Goal: Task Accomplishment & Management: Manage account settings

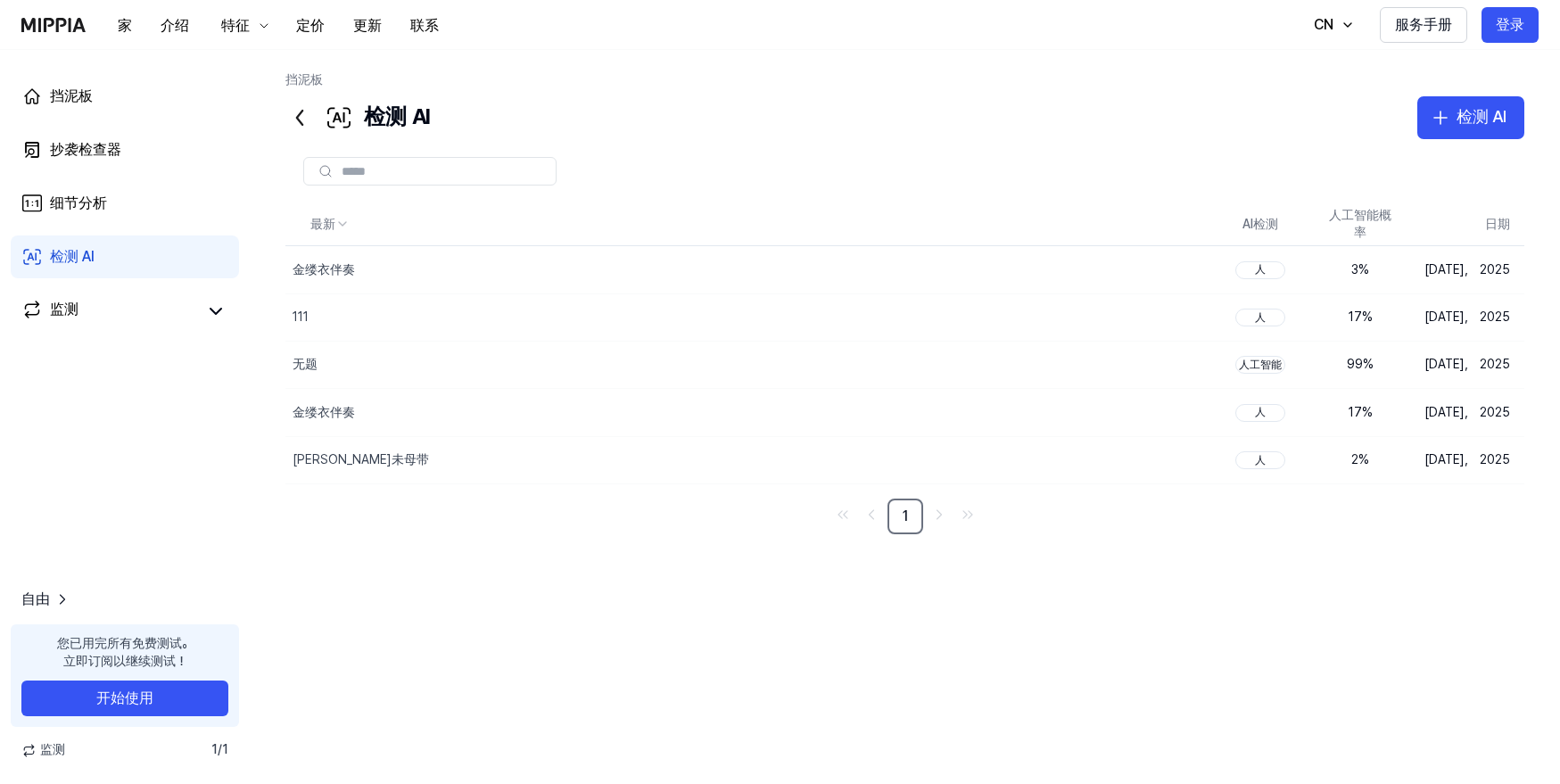
click at [59, 743] on font "监测" at bounding box center [52, 750] width 25 height 18
click at [35, 753] on icon at bounding box center [29, 751] width 15 height 15
click at [46, 598] on span "自由" at bounding box center [35, 599] width 29 height 21
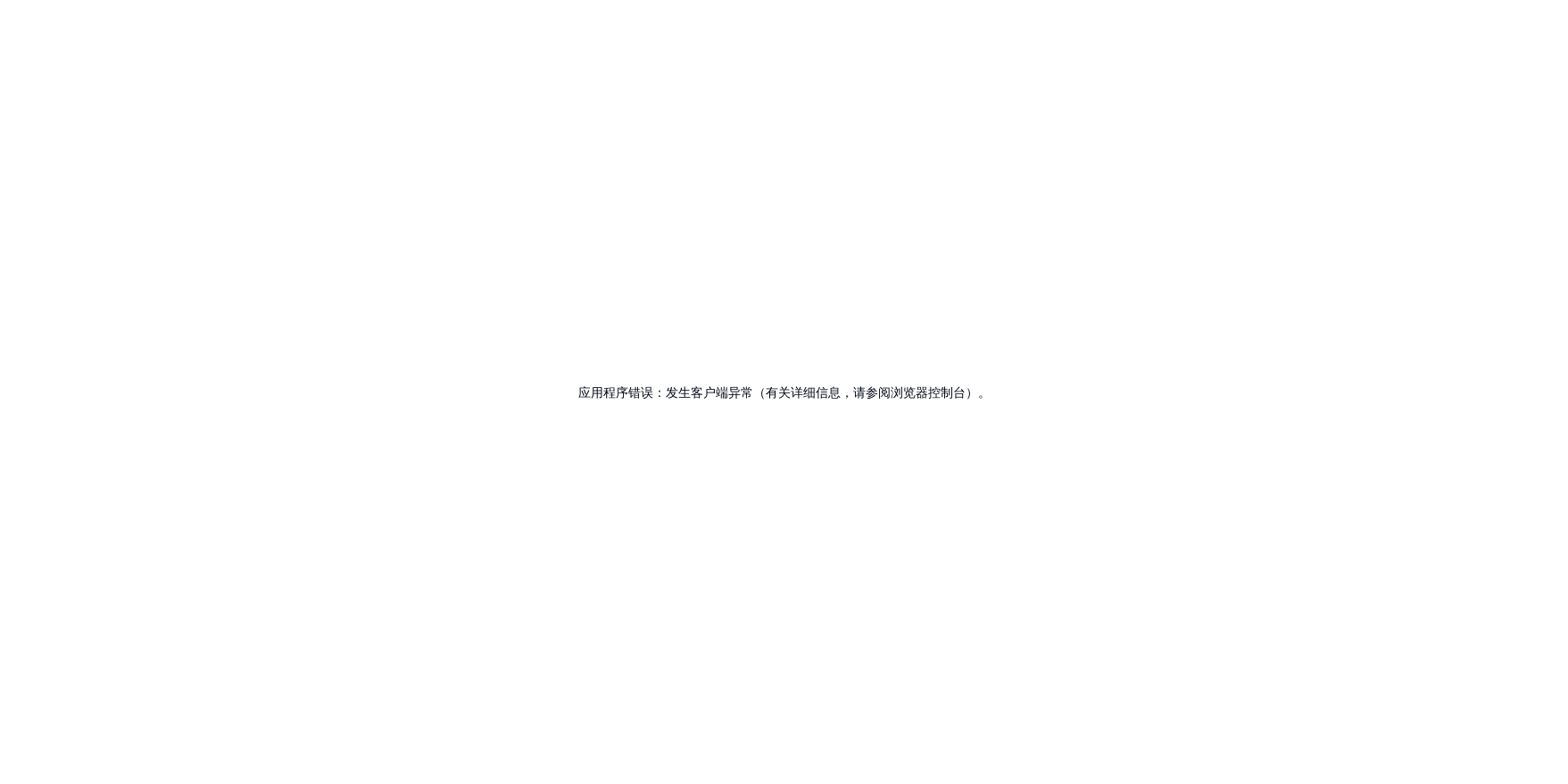
click at [46, 598] on div "应用程序错误：发生客户端异常（有关详细信息，请参阅浏览器控制台）。" at bounding box center [784, 392] width 1568 height 784
click at [846, 405] on div "应用程序错误：发生客户端异常（有关详细信息，请参阅浏览器控制台）。" at bounding box center [784, 392] width 1568 height 784
drag, startPoint x: 785, startPoint y: 414, endPoint x: 980, endPoint y: 221, distance: 274.4
click at [790, 406] on div "应用程序错误：发生客户端异常（有关详细信息，请参阅浏览器控制台）。" at bounding box center [784, 392] width 1568 height 784
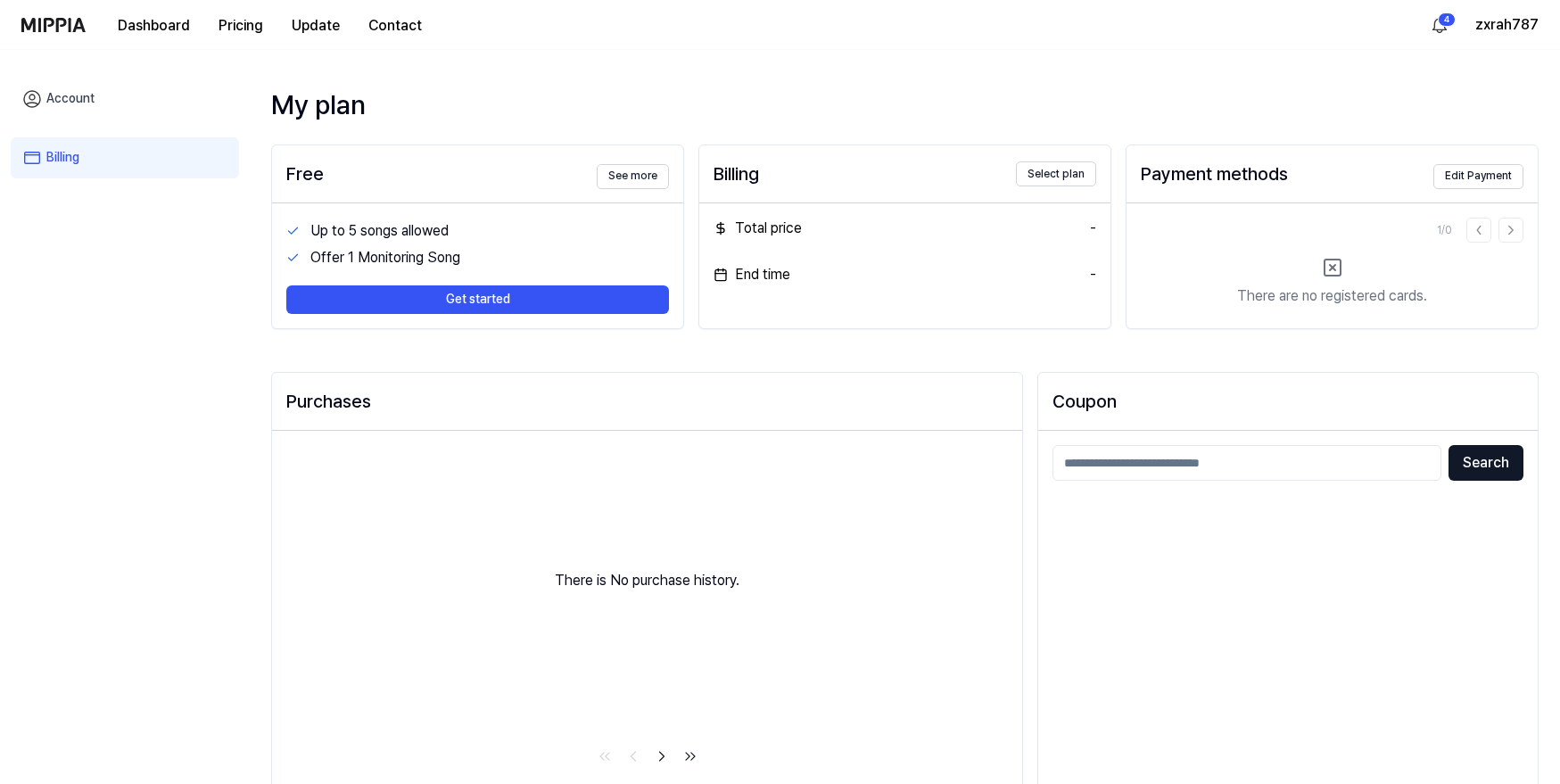
click at [997, 383] on div "Purchases" at bounding box center [647, 402] width 750 height 57
click at [1509, 21] on button "zxrah787" at bounding box center [1507, 25] width 64 height 21
click at [1367, 149] on button "Log out" at bounding box center [1425, 152] width 206 height 18
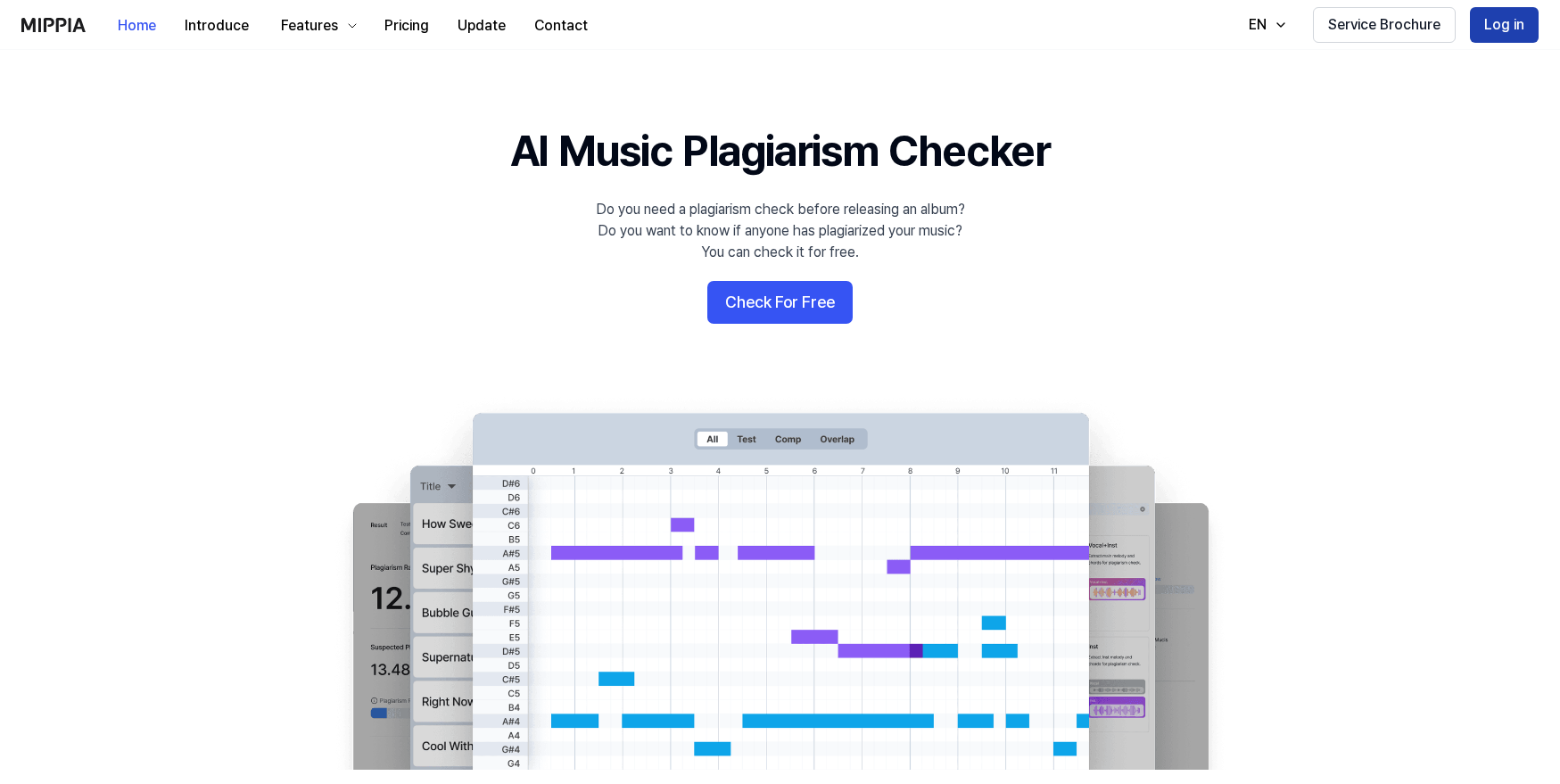
click at [1504, 15] on button "Log in" at bounding box center [1505, 24] width 69 height 35
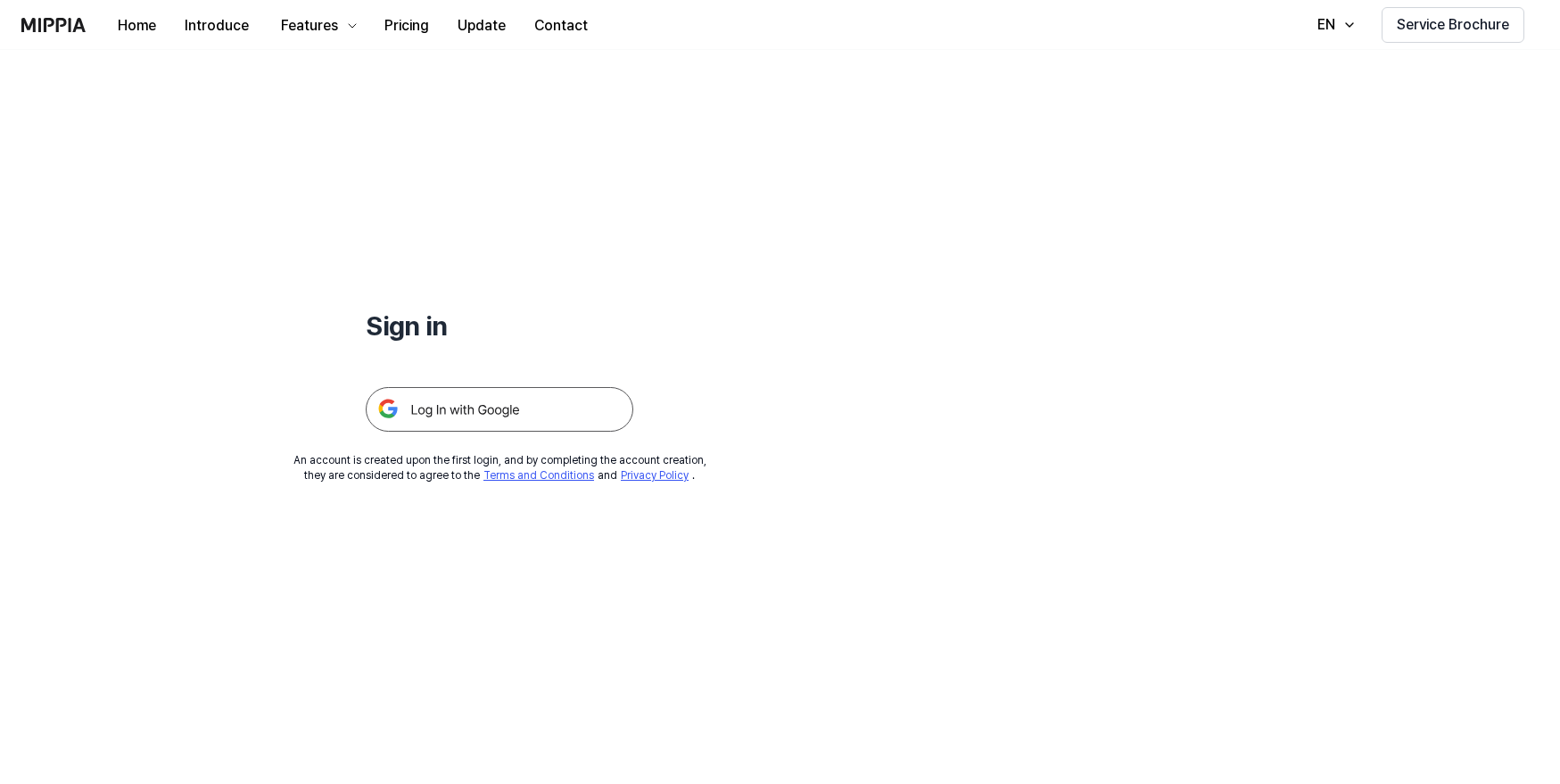
click at [858, 227] on div "Sign in An account is created upon the first login, and by completing the accou…" at bounding box center [500, 266] width 999 height 434
click at [564, 404] on img at bounding box center [499, 409] width 267 height 45
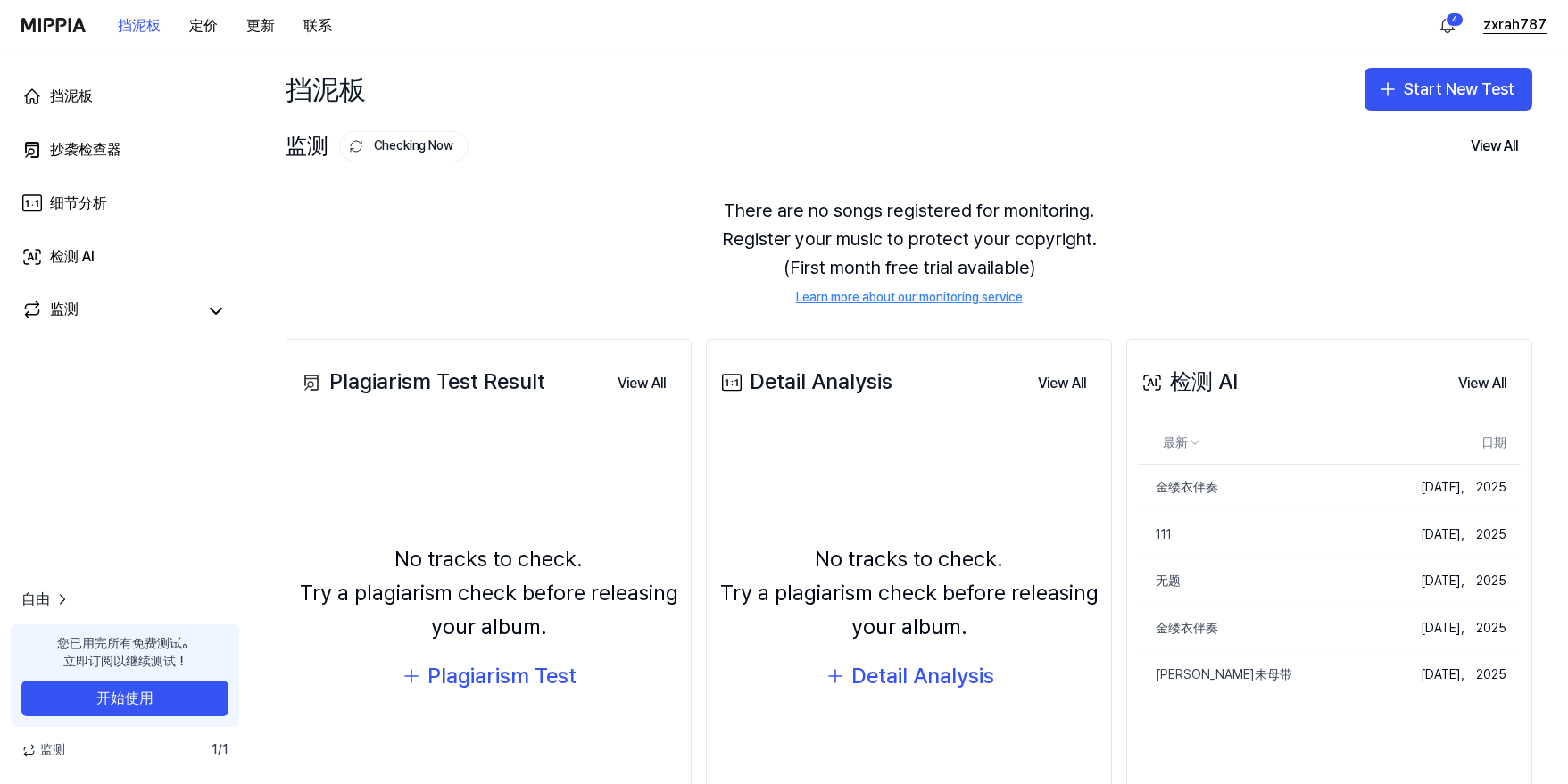
click at [1529, 21] on button "zxrah787" at bounding box center [1515, 25] width 64 height 21
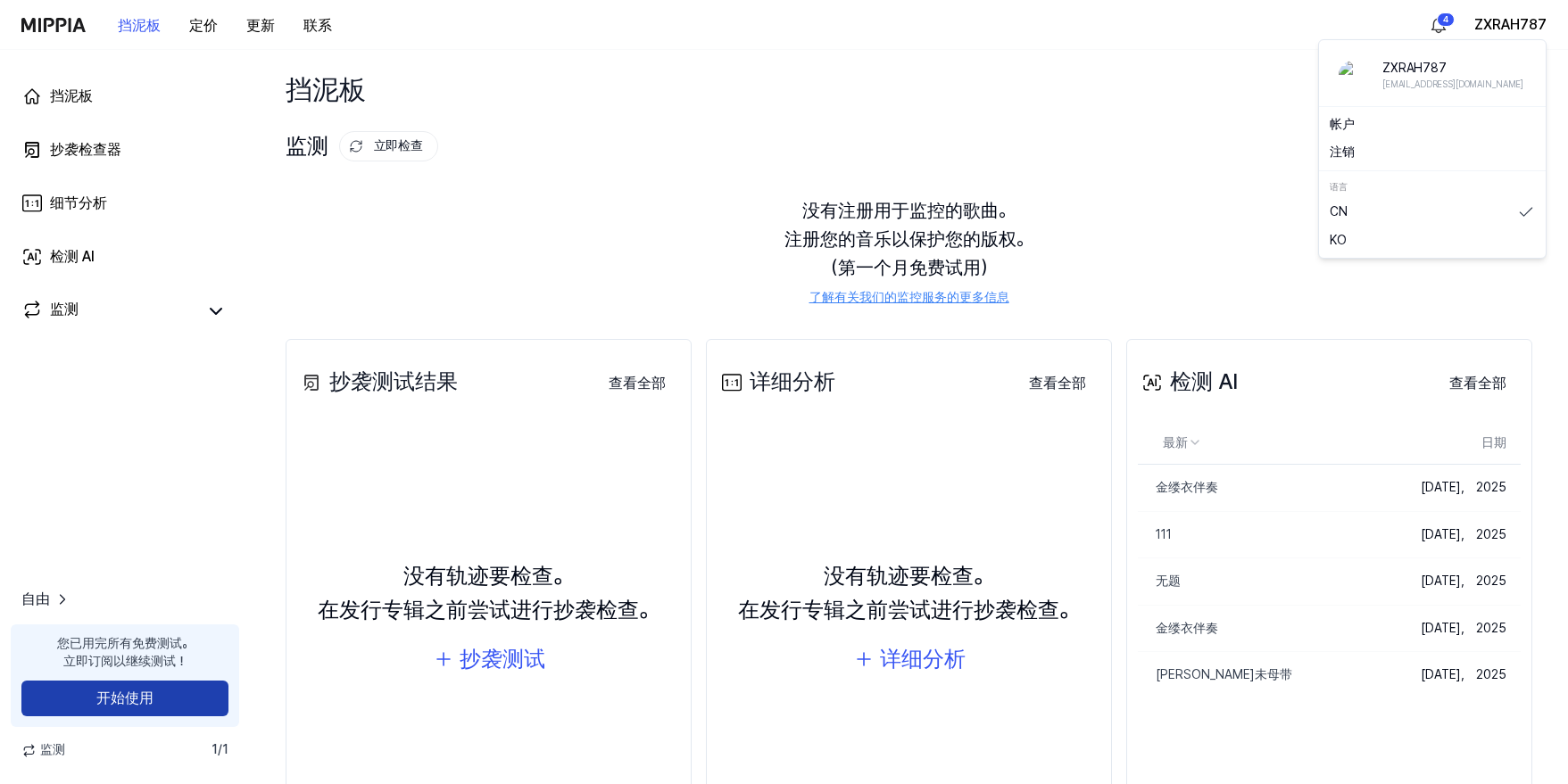
click at [169, 680] on button "开始使用" at bounding box center [124, 697] width 207 height 35
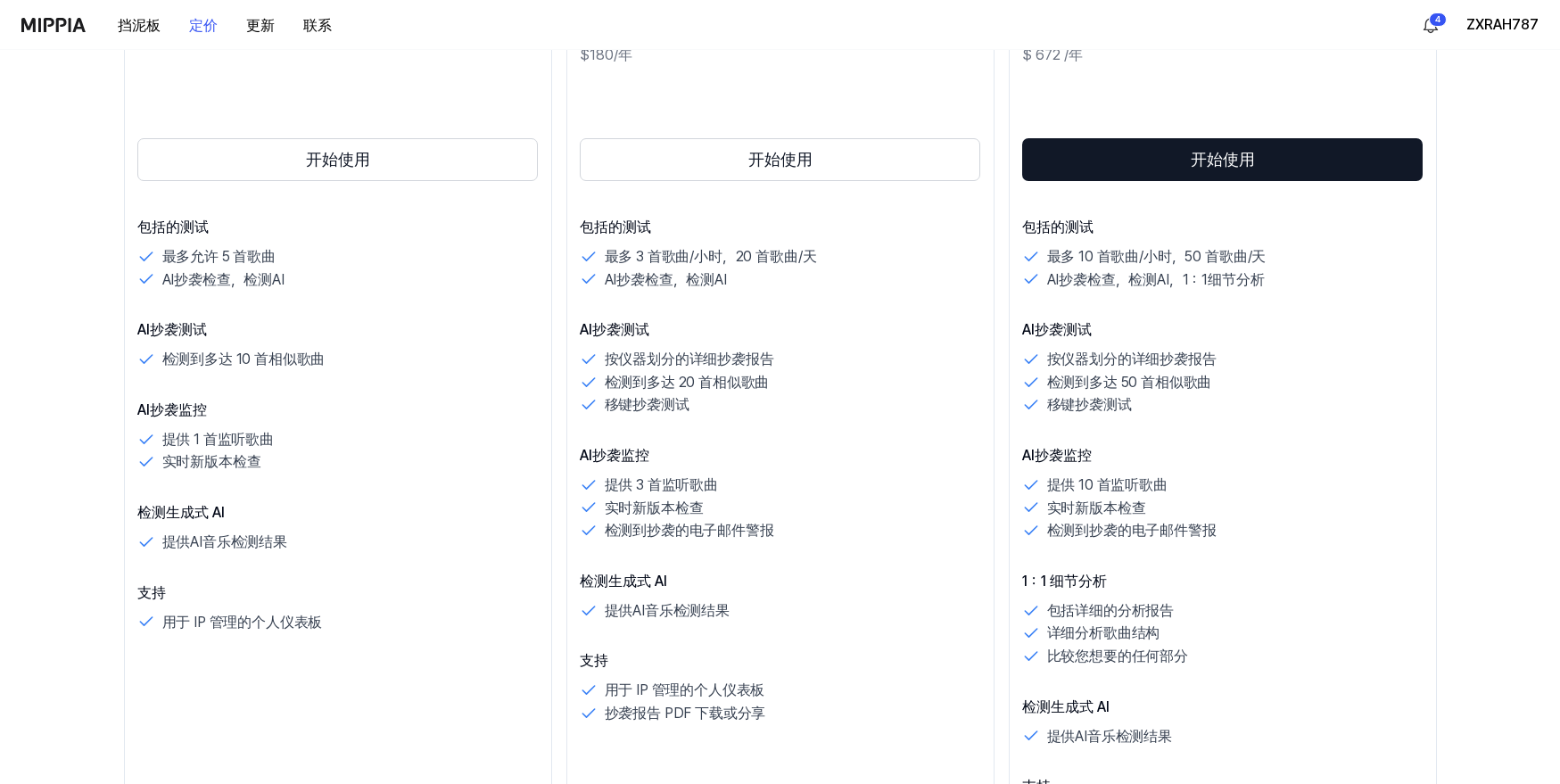
click at [323, 343] on div "AI抄袭测试 检测到多达 10 首相似歌曲" at bounding box center [338, 345] width 402 height 51
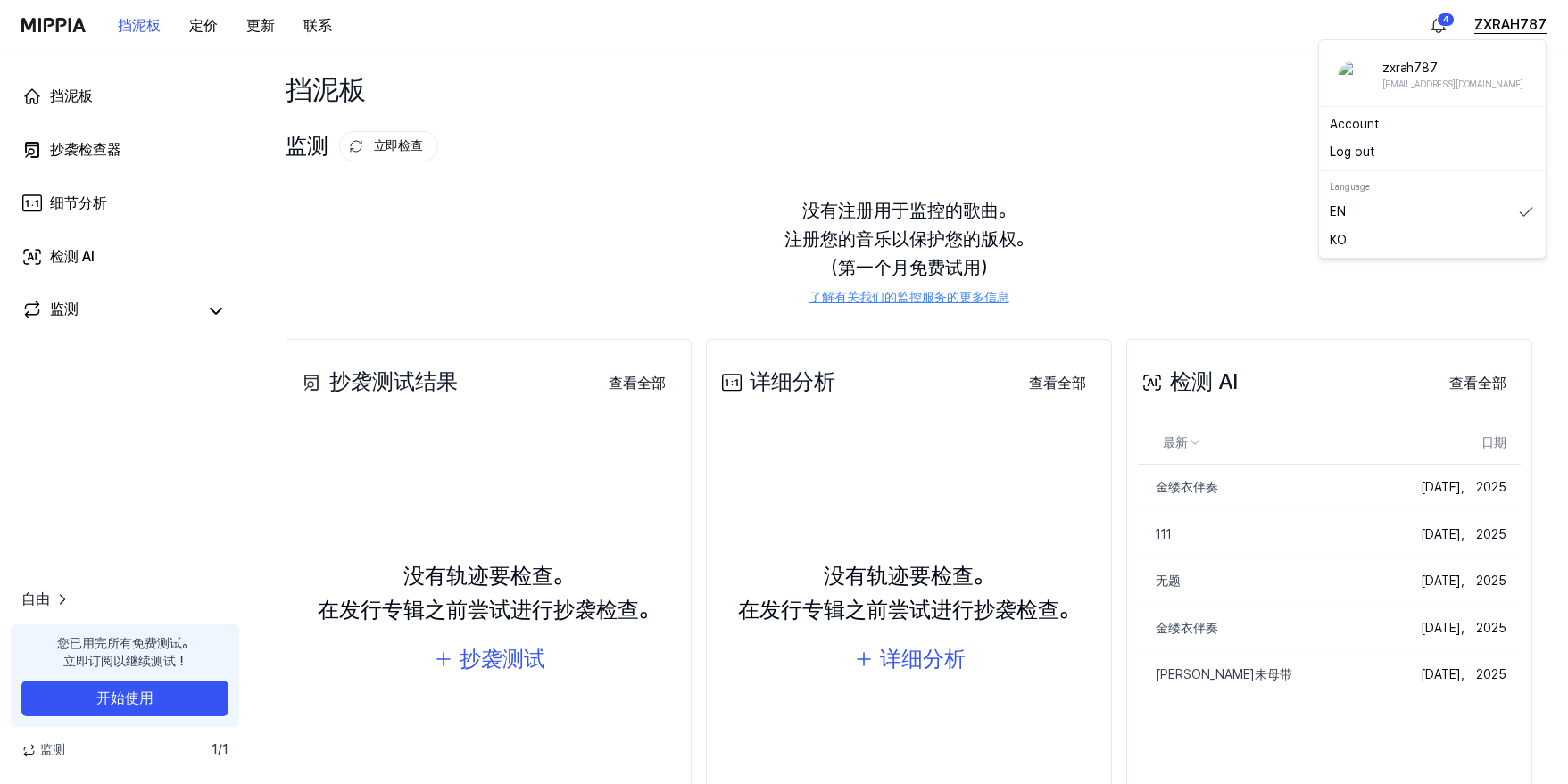
click at [1513, 25] on button "ZXRAH787" at bounding box center [1510, 25] width 72 height 21
click at [1401, 148] on button "Log out" at bounding box center [1433, 152] width 206 height 18
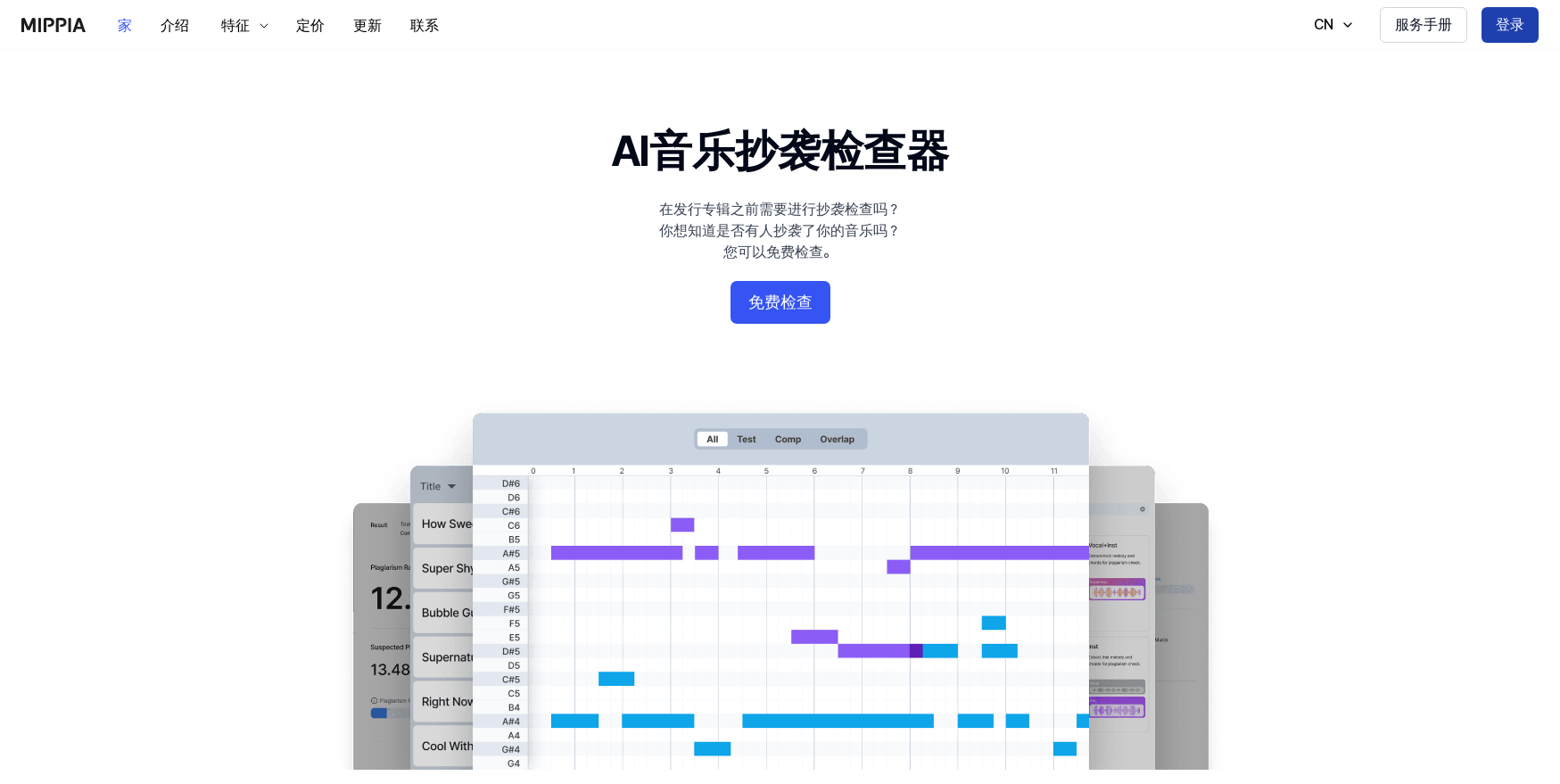
click at [1512, 20] on button "登录" at bounding box center [1511, 24] width 57 height 35
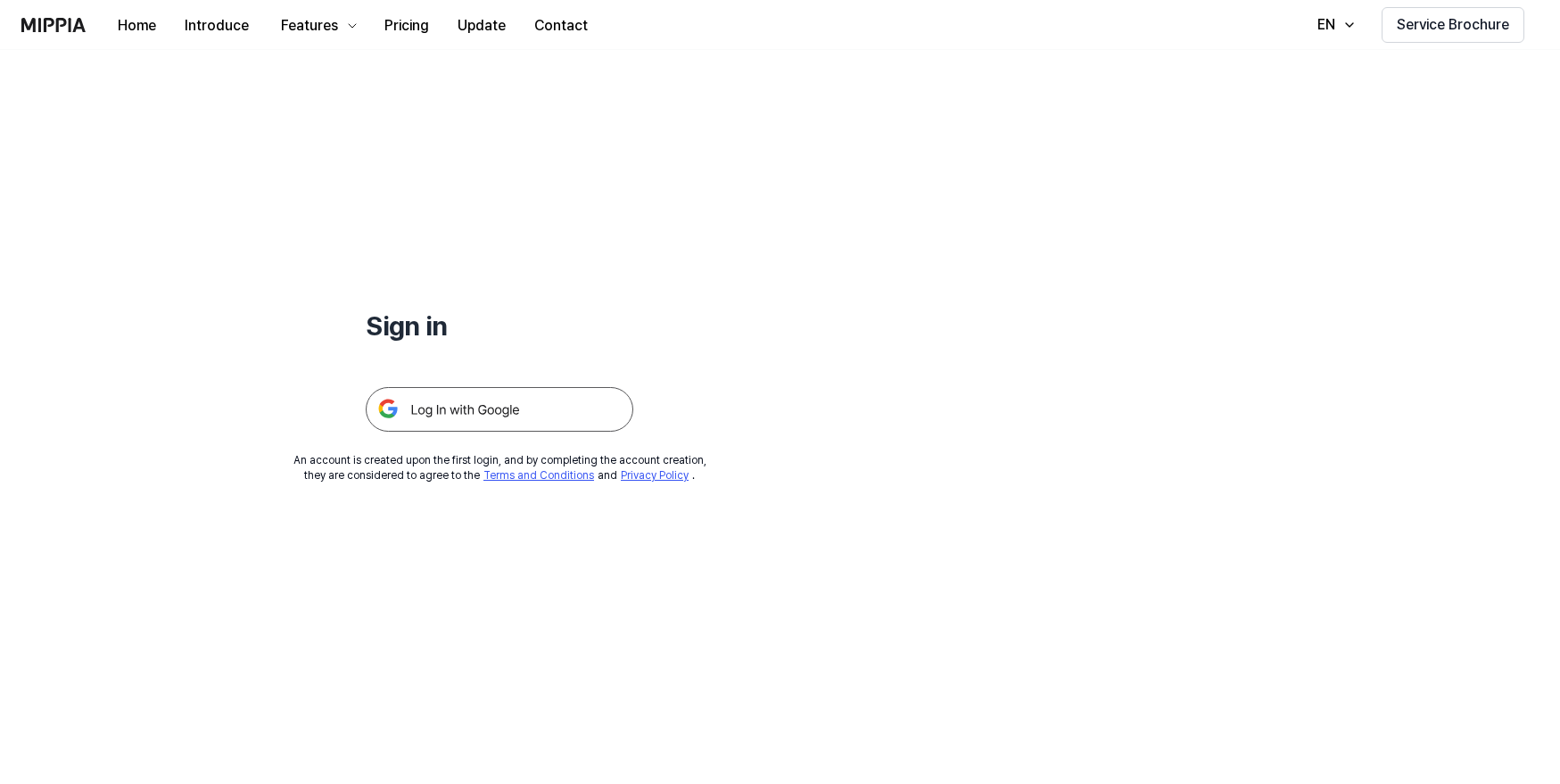
click at [391, 256] on div "Sign in" at bounding box center [499, 240] width 267 height 382
click at [380, 338] on h1 "Sign in" at bounding box center [499, 324] width 267 height 37
drag, startPoint x: 378, startPoint y: 331, endPoint x: 468, endPoint y: 336, distance: 90.1
click at [468, 336] on h1 "Sign in" at bounding box center [499, 324] width 267 height 37
copy h1 "ign in"
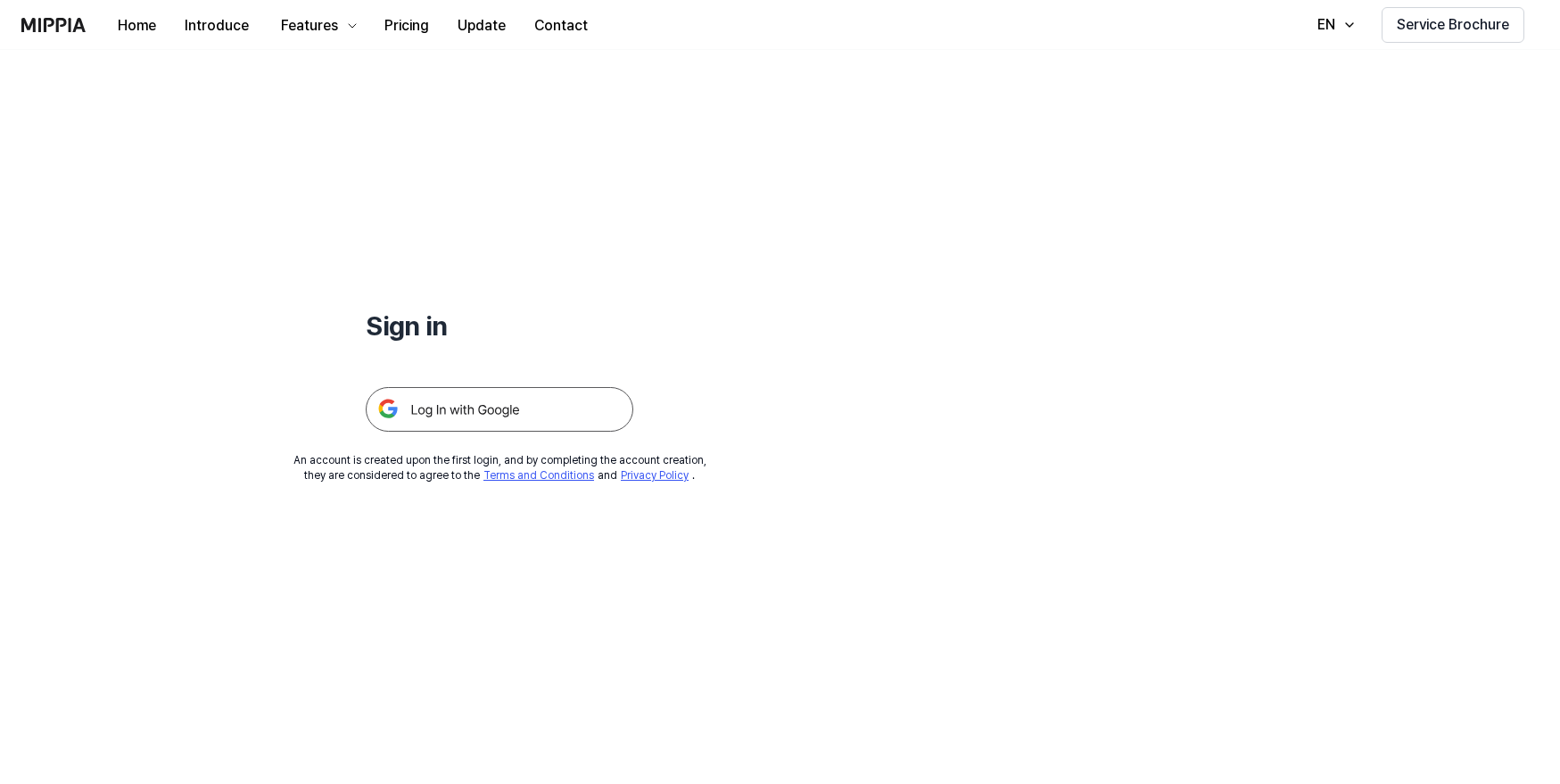
click at [569, 350] on div at bounding box center [499, 388] width 267 height 88
click at [281, 202] on div "Sign in An account is created upon the first login, and by completing the accou…" at bounding box center [500, 266] width 999 height 434
click at [143, 22] on button "Home" at bounding box center [137, 25] width 67 height 35
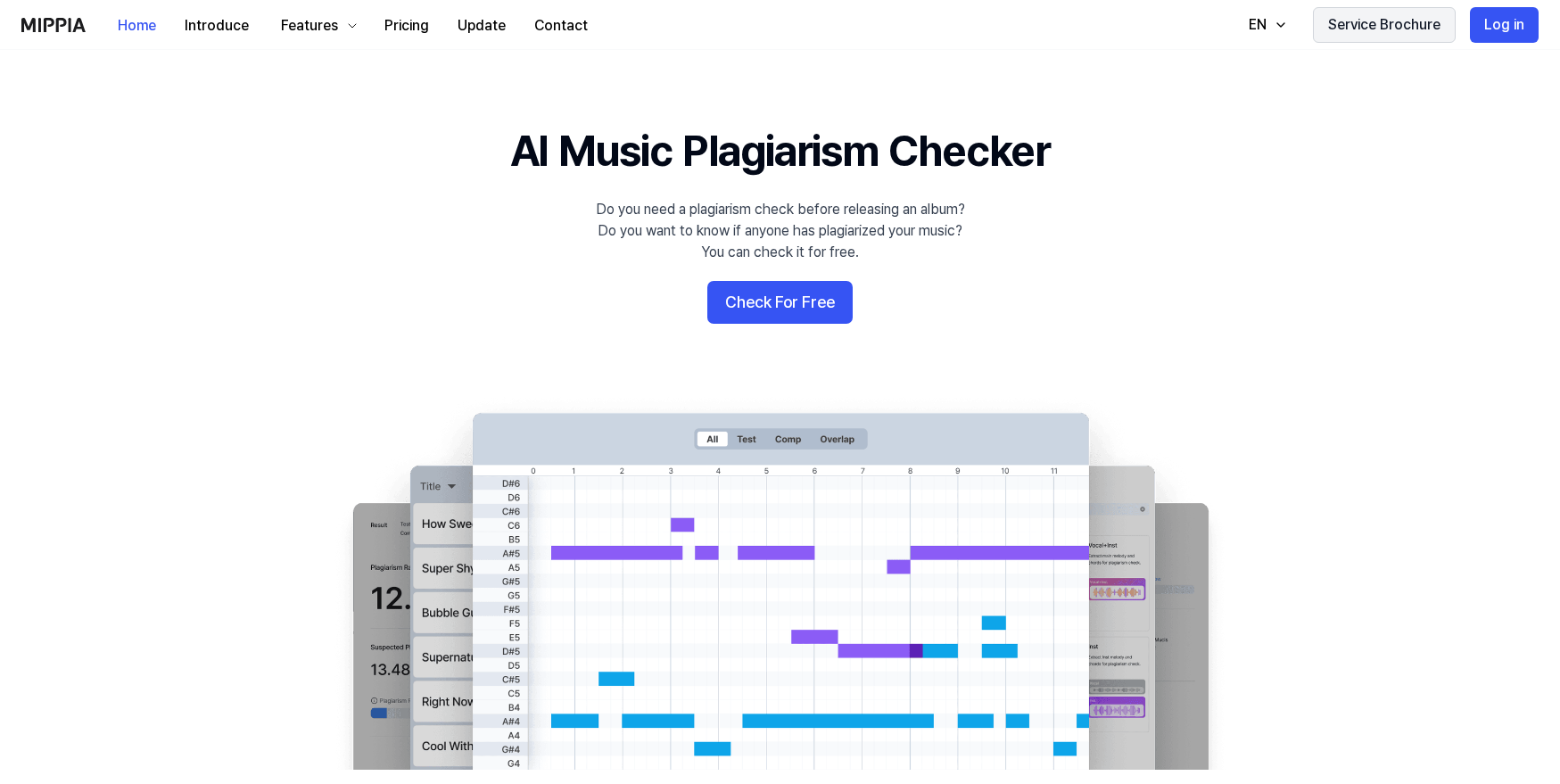
click at [1397, 35] on button "Service Brochure" at bounding box center [1385, 24] width 143 height 35
click at [1517, 19] on button "Log in" at bounding box center [1505, 24] width 69 height 35
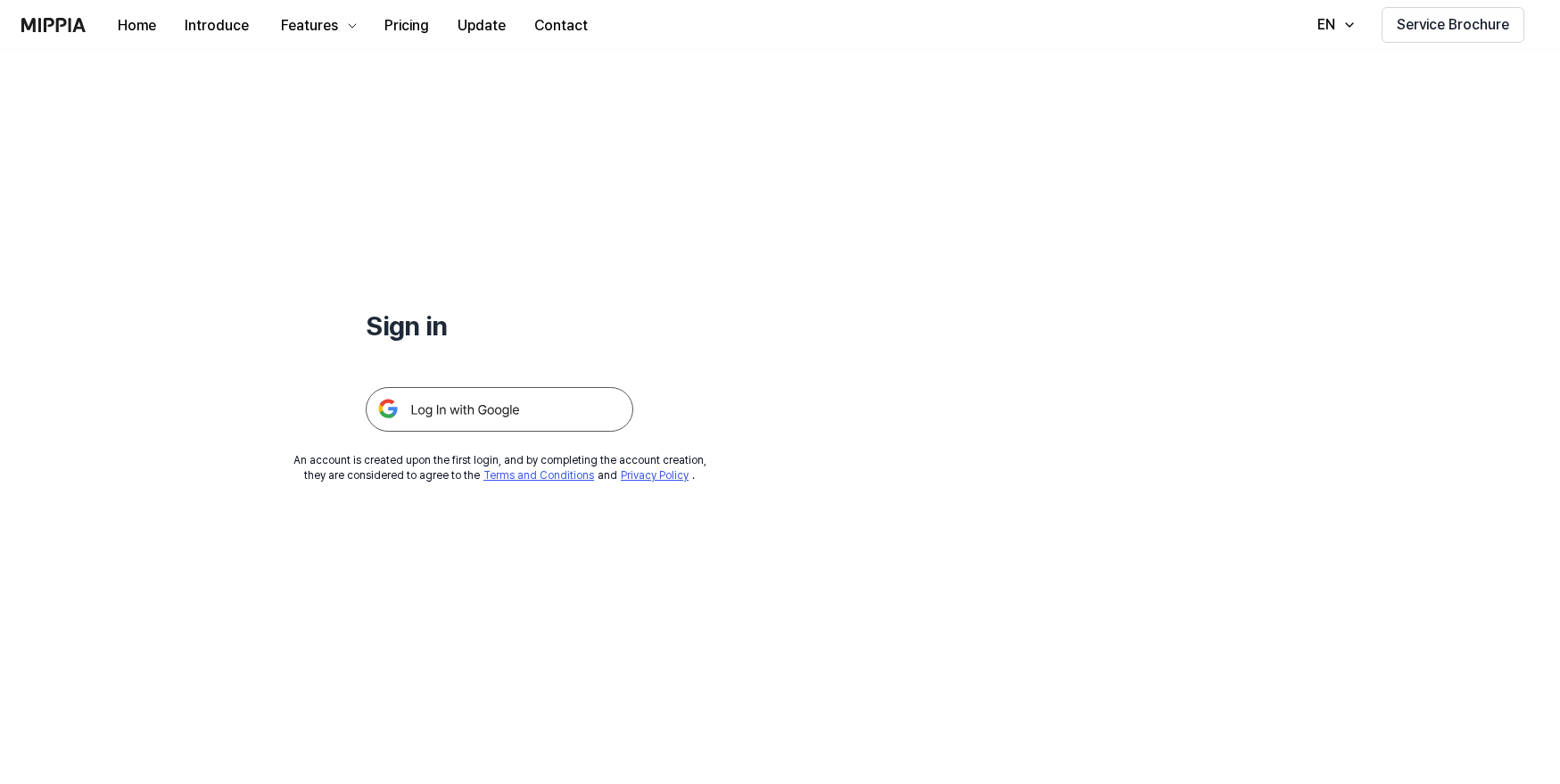
click at [525, 396] on img at bounding box center [499, 409] width 267 height 45
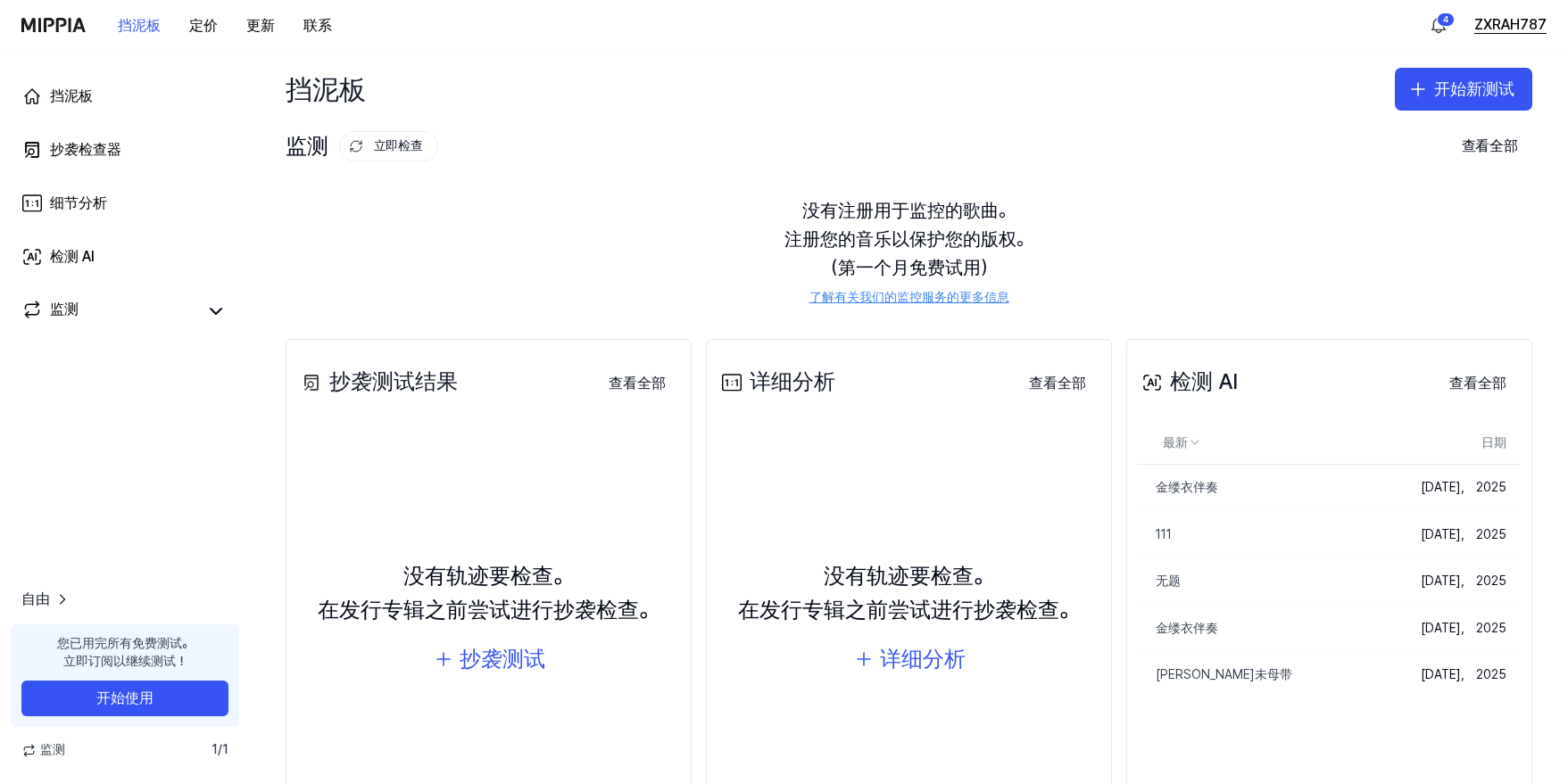
click at [1513, 24] on button "ZXRAH787" at bounding box center [1510, 25] width 72 height 21
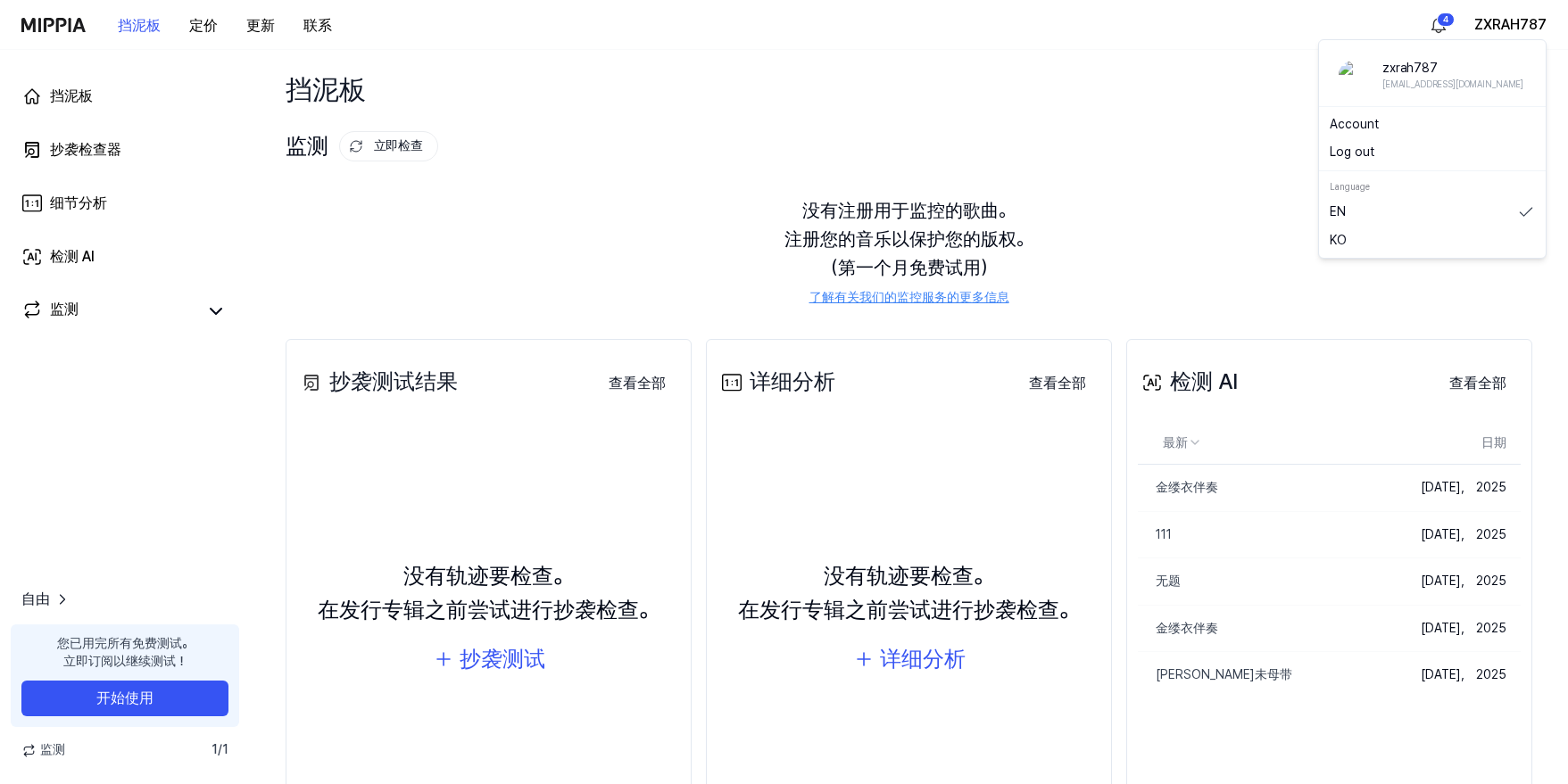
click at [1385, 147] on button "Log out" at bounding box center [1433, 152] width 206 height 18
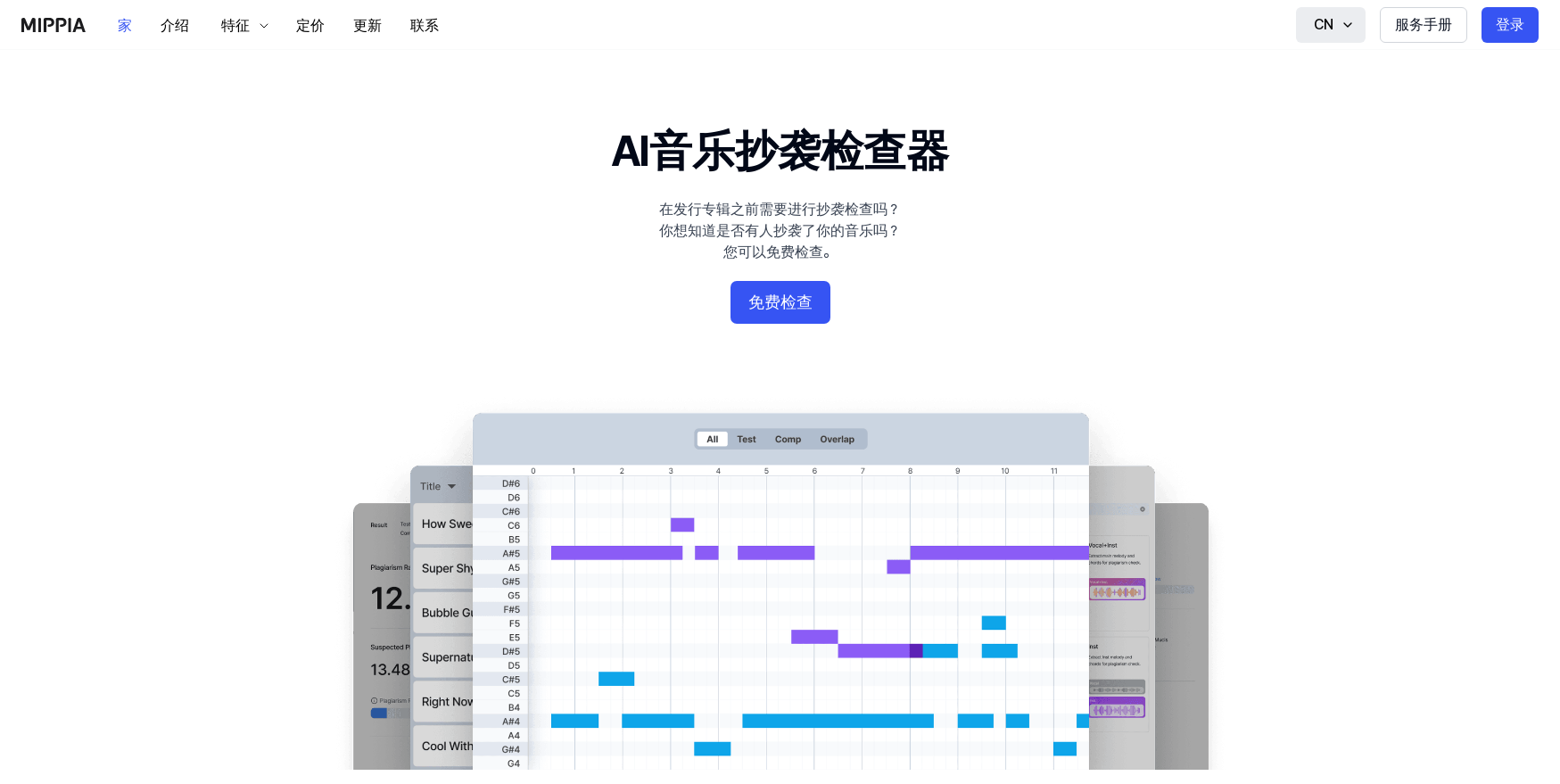
click at [1341, 30] on icon "button" at bounding box center [1348, 25] width 14 height 14
click at [1529, 27] on button "登录" at bounding box center [1511, 24] width 57 height 35
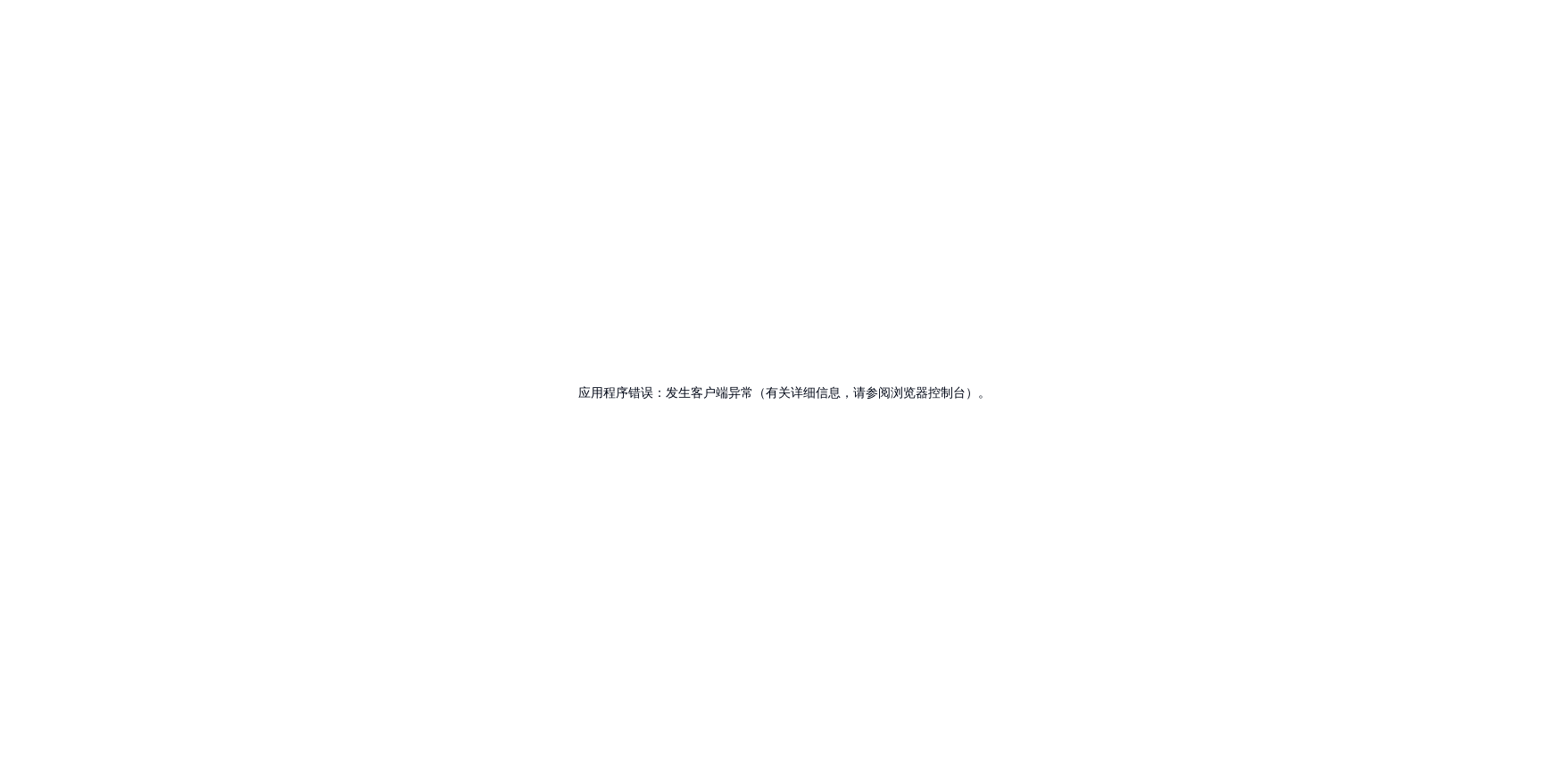
drag, startPoint x: 1062, startPoint y: 341, endPoint x: 1002, endPoint y: 329, distance: 61.2
click at [1060, 342] on div "应用程序错误：发生客户端异常（有关详细信息，请参阅浏览器控制台）。" at bounding box center [784, 392] width 1568 height 784
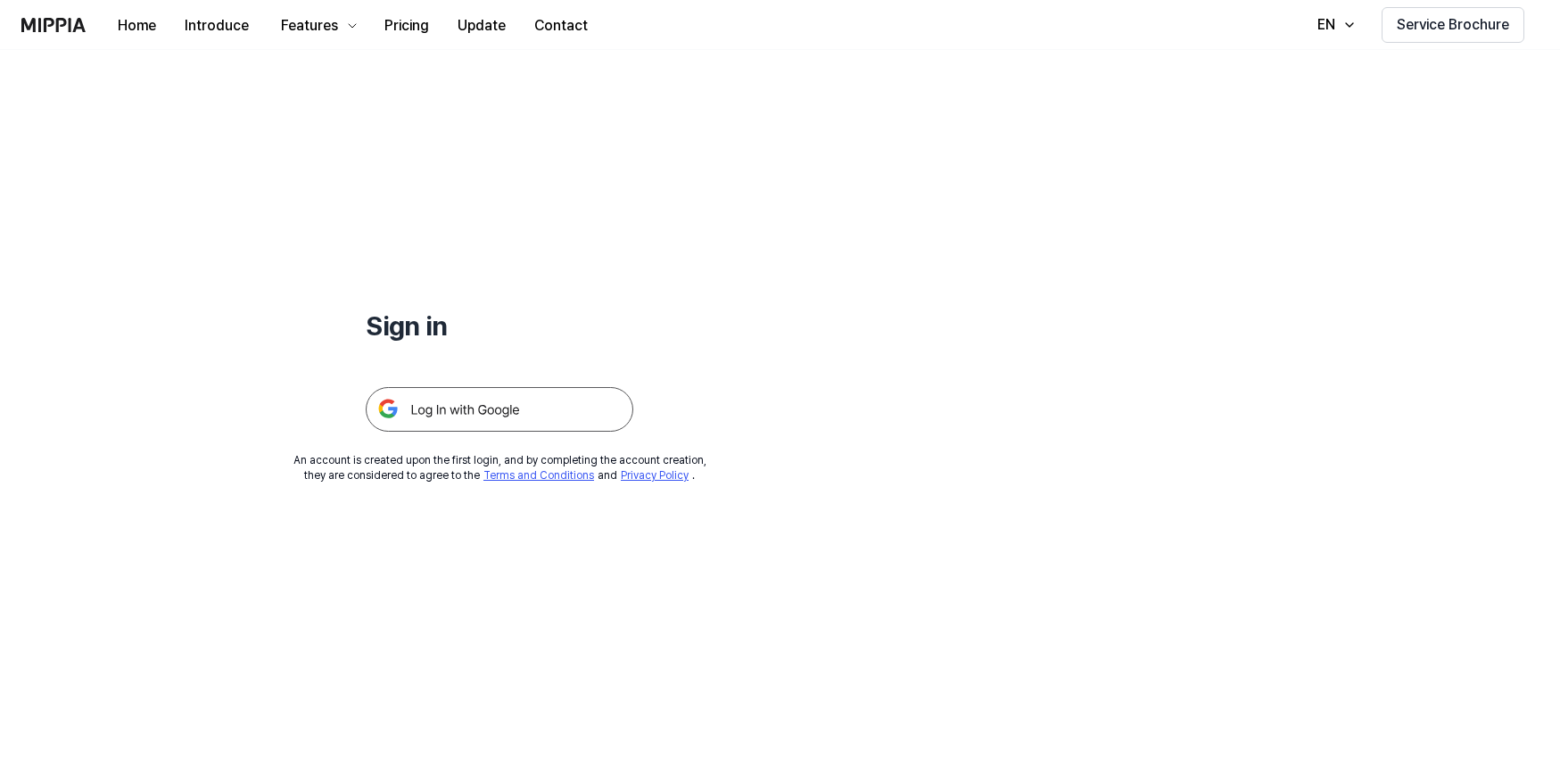
click at [562, 288] on div "Sign in" at bounding box center [499, 240] width 267 height 382
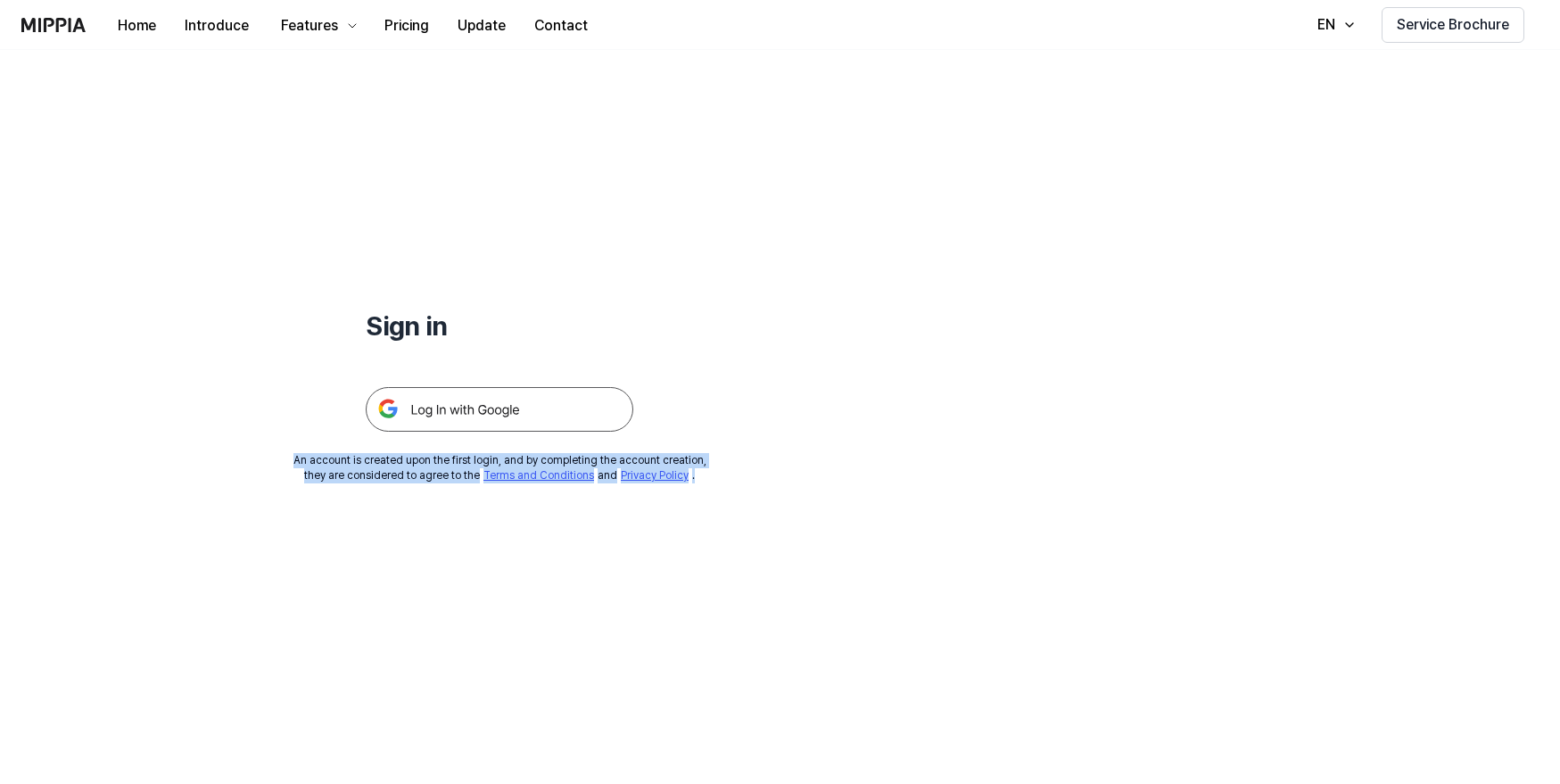
drag, startPoint x: 292, startPoint y: 453, endPoint x: 732, endPoint y: 499, distance: 442.4
click at [732, 499] on div "Sign in An account is created upon the first login, and by completing the accou…" at bounding box center [780, 416] width 1560 height 734
drag, startPoint x: 732, startPoint y: 499, endPoint x: 572, endPoint y: 514, distance: 160.7
click at [622, 536] on div "Sign in An account is created upon the first login, and by completing the accou…" at bounding box center [780, 416] width 1560 height 734
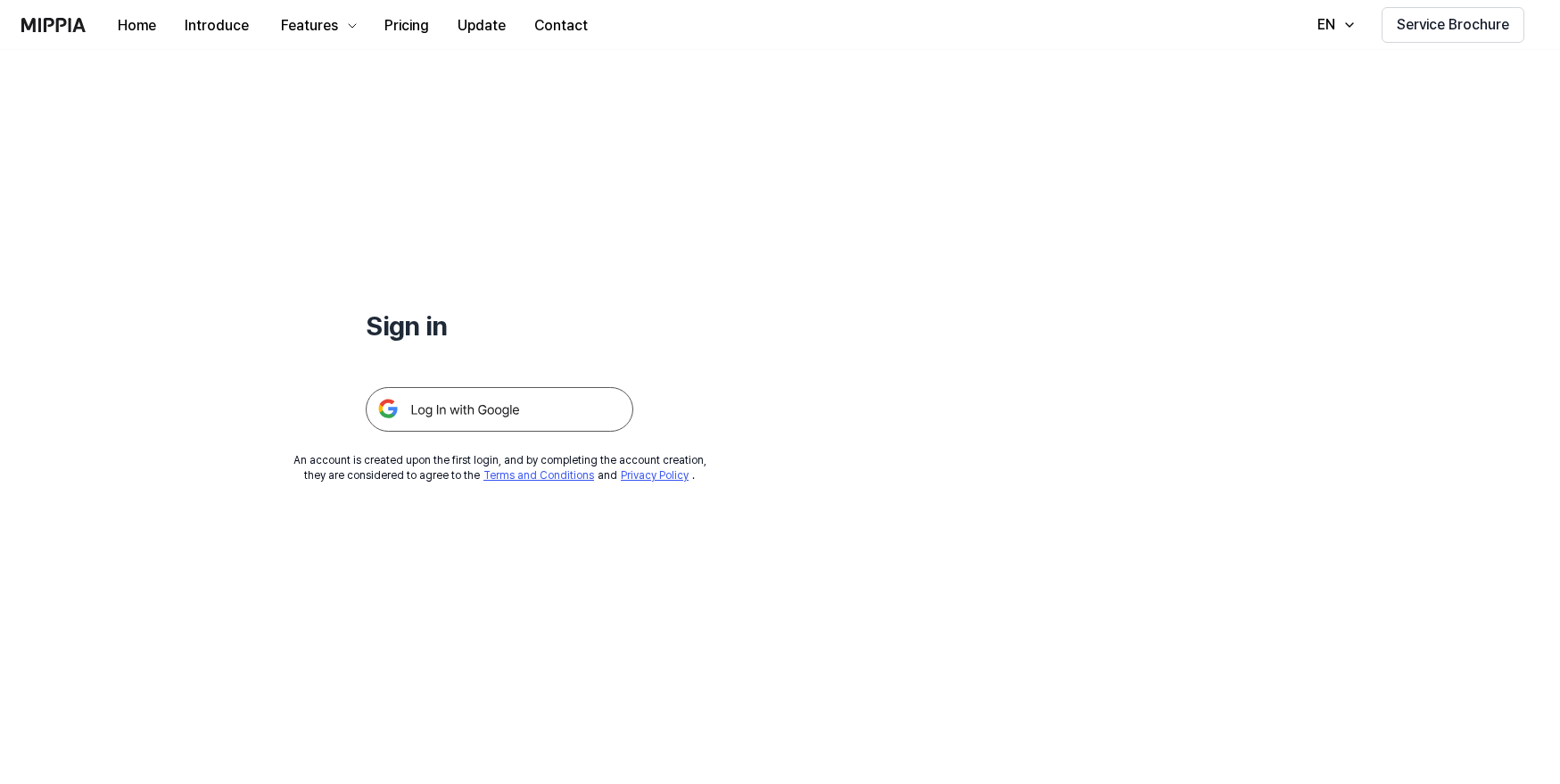
click at [516, 476] on link "Terms and Conditions" at bounding box center [539, 475] width 110 height 12
click at [588, 230] on div "Sign in" at bounding box center [499, 240] width 267 height 382
